Goal: Transaction & Acquisition: Purchase product/service

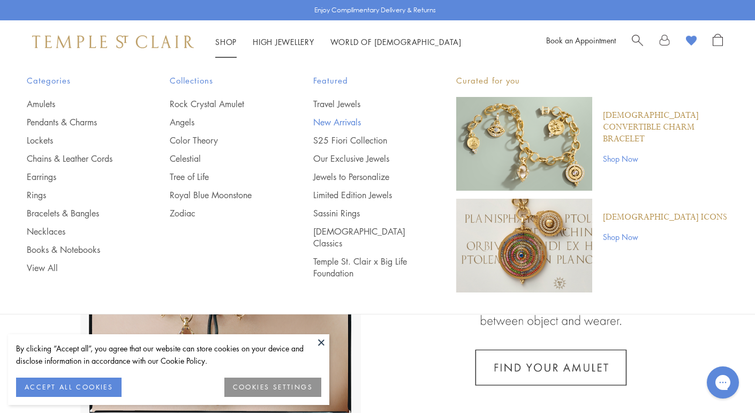
click at [333, 120] on link "New Arrivals" at bounding box center [363, 122] width 100 height 12
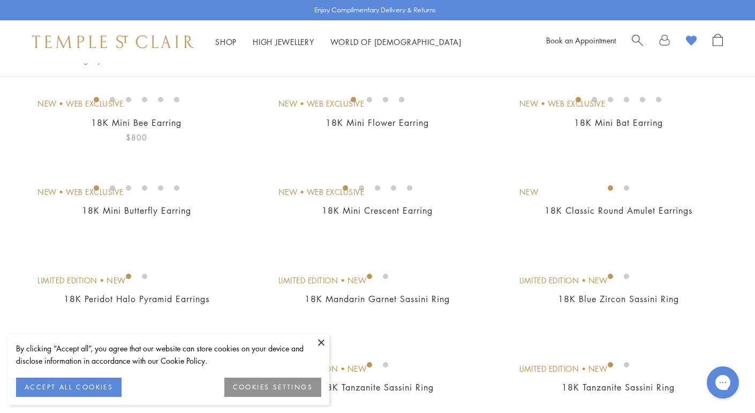
scroll to position [110, 0]
click at [89, 382] on button "ACCEPT ALL COOKIES" at bounding box center [68, 386] width 105 height 19
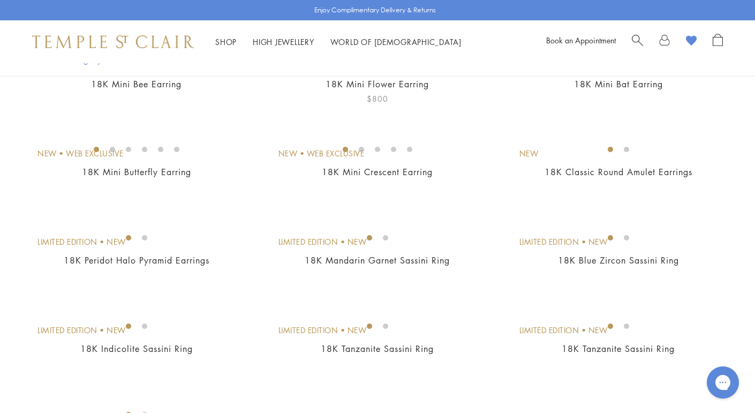
scroll to position [152, 0]
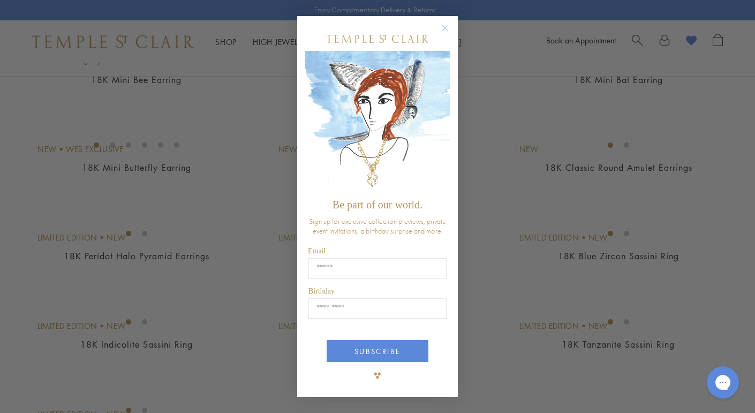
click at [445, 26] on circle "Close dialog" at bounding box center [445, 27] width 13 height 13
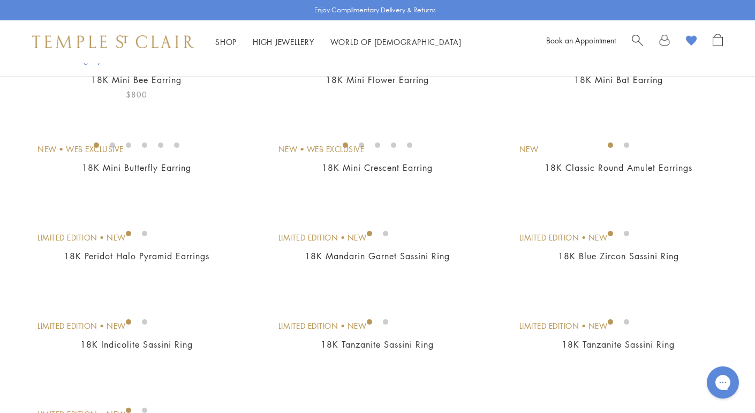
click at [0, 0] on img at bounding box center [0, 0] width 0 height 0
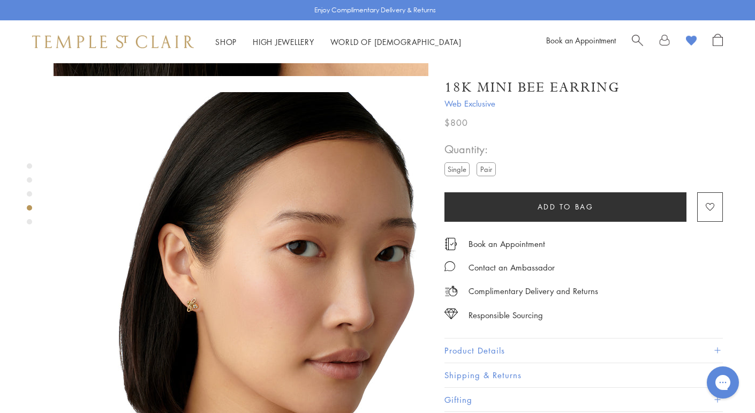
scroll to position [1148, 0]
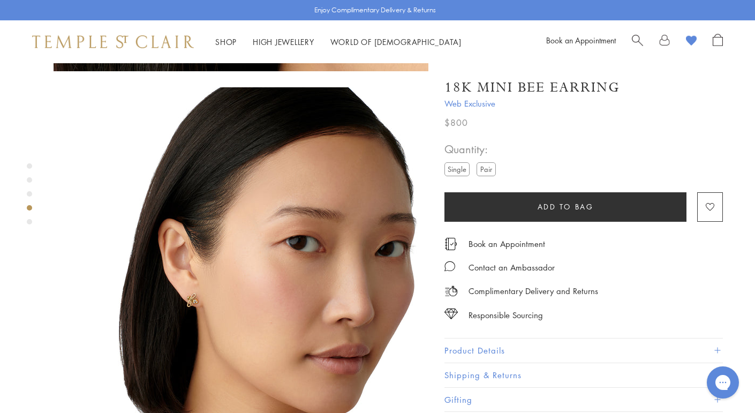
click at [487, 168] on label "Pair" at bounding box center [485, 168] width 19 height 13
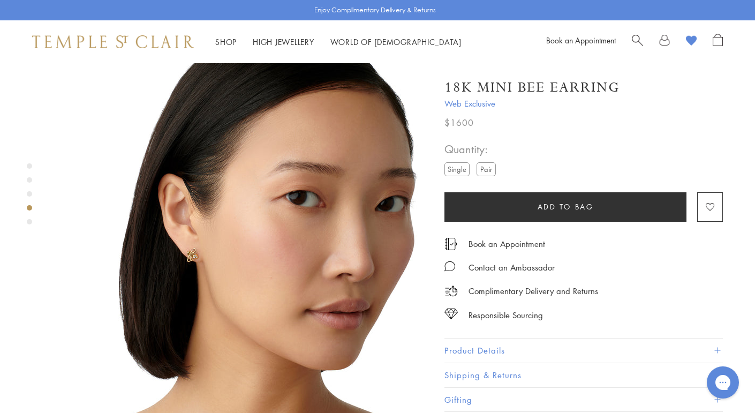
scroll to position [1196, 0]
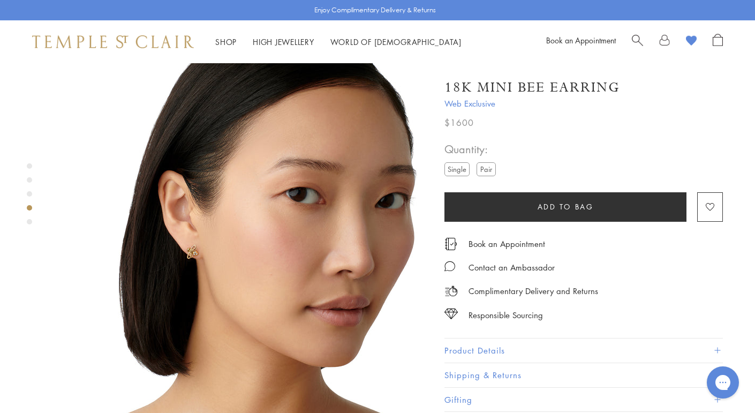
click at [190, 188] on img at bounding box center [241, 226] width 375 height 375
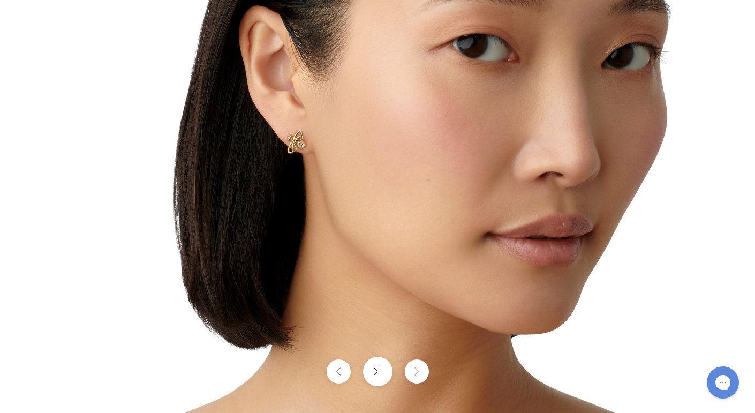
click at [381, 372] on button at bounding box center [376, 370] width 29 height 29
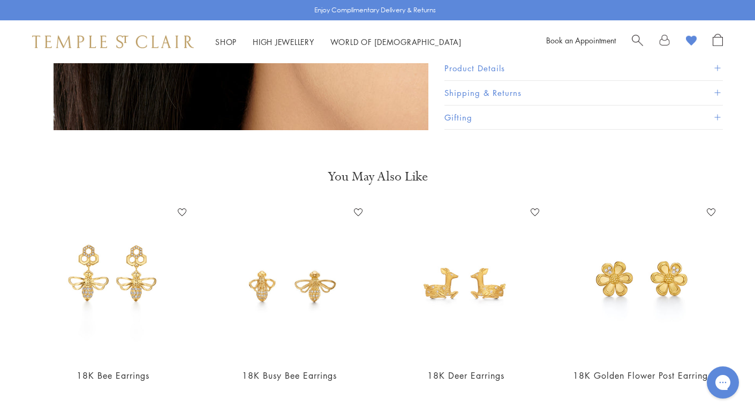
scroll to position [1874, 0]
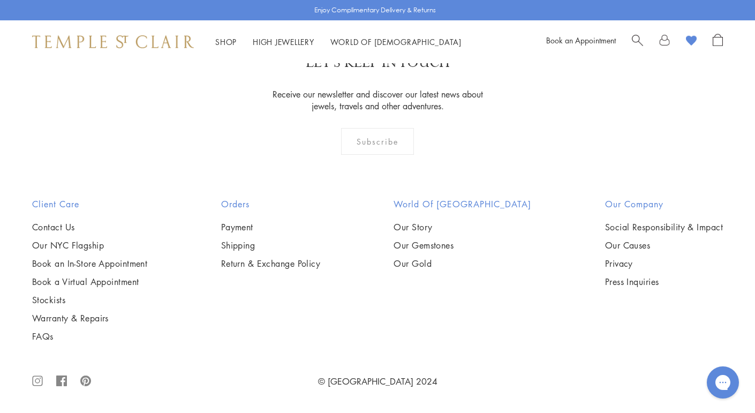
scroll to position [1488, 0]
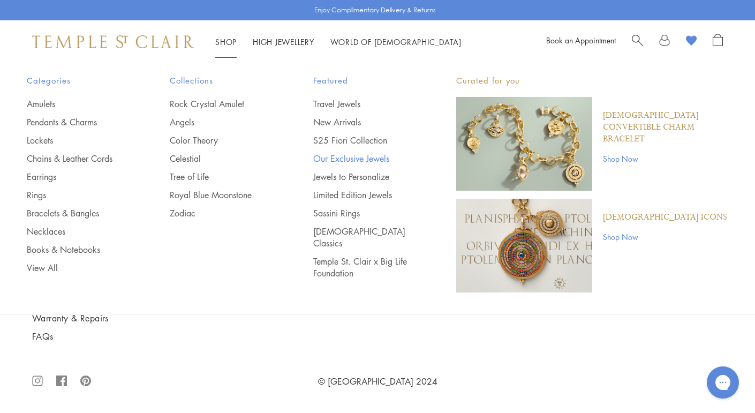
click at [338, 154] on link "Our Exclusive Jewels" at bounding box center [363, 159] width 100 height 12
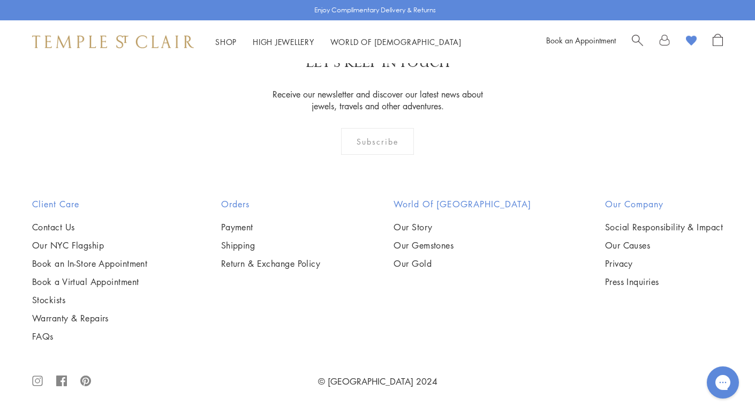
scroll to position [3244, 0]
click at [0, 0] on img at bounding box center [0, 0] width 0 height 0
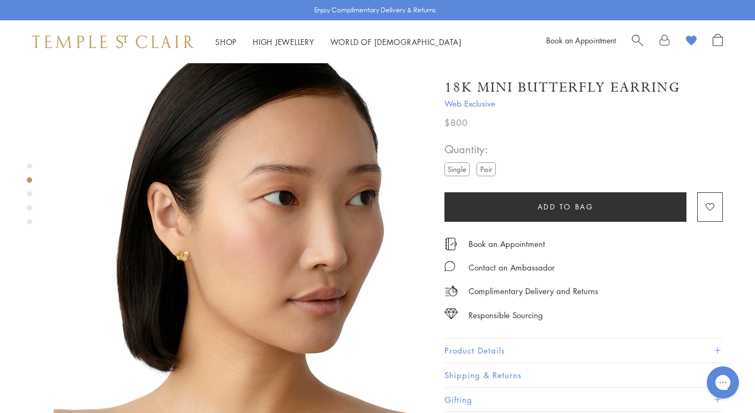
scroll to position [400, 0]
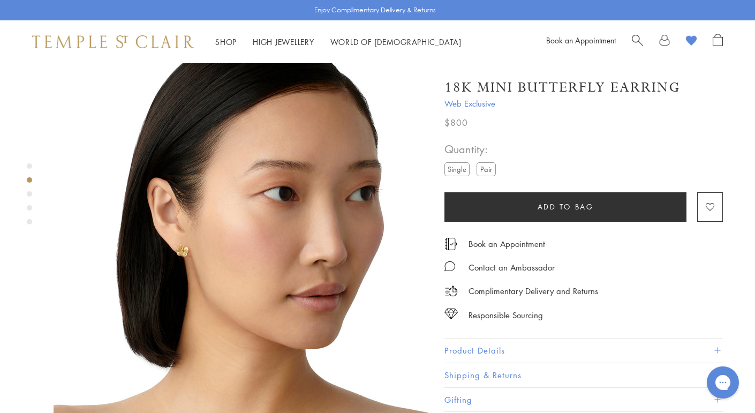
click at [182, 224] on img at bounding box center [241, 241] width 375 height 375
